Goal: Task Accomplishment & Management: Manage account settings

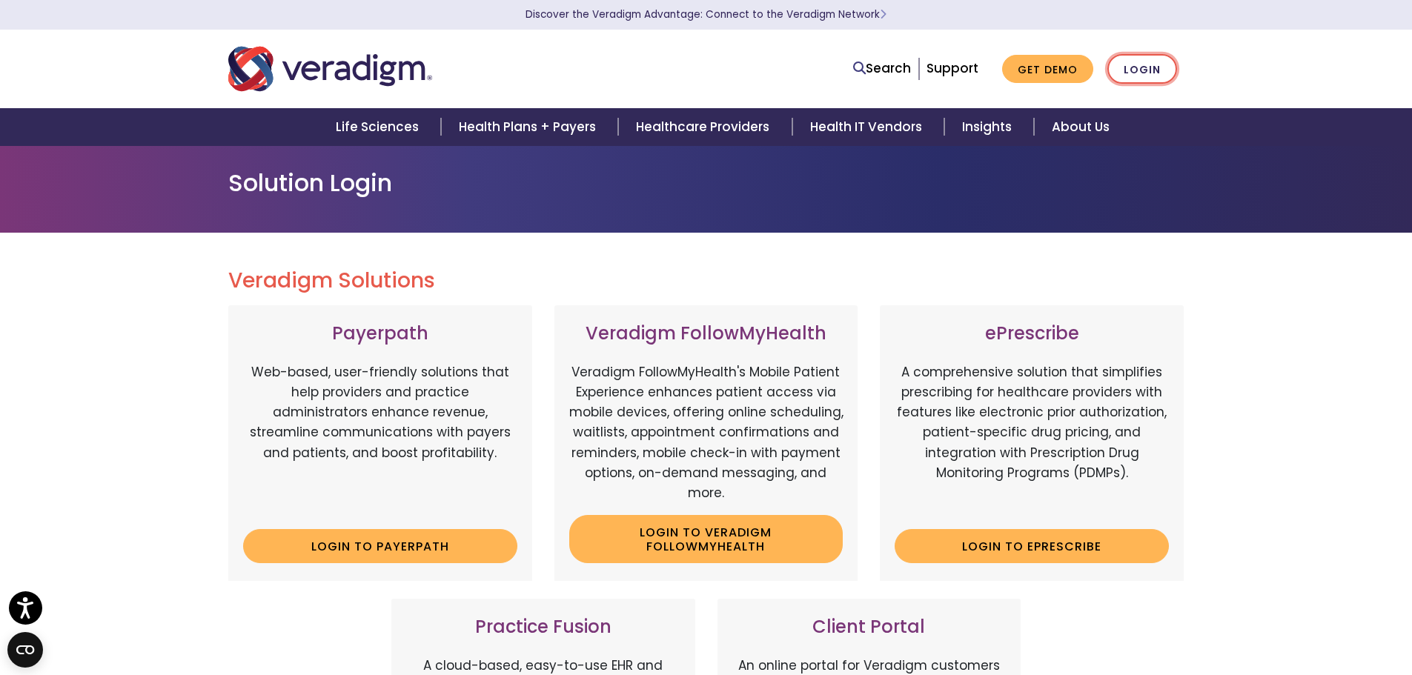
click at [1149, 62] on link "Login" at bounding box center [1142, 69] width 70 height 30
click at [1149, 79] on link "Login" at bounding box center [1142, 69] width 70 height 30
